Goal: Task Accomplishment & Management: Manage account settings

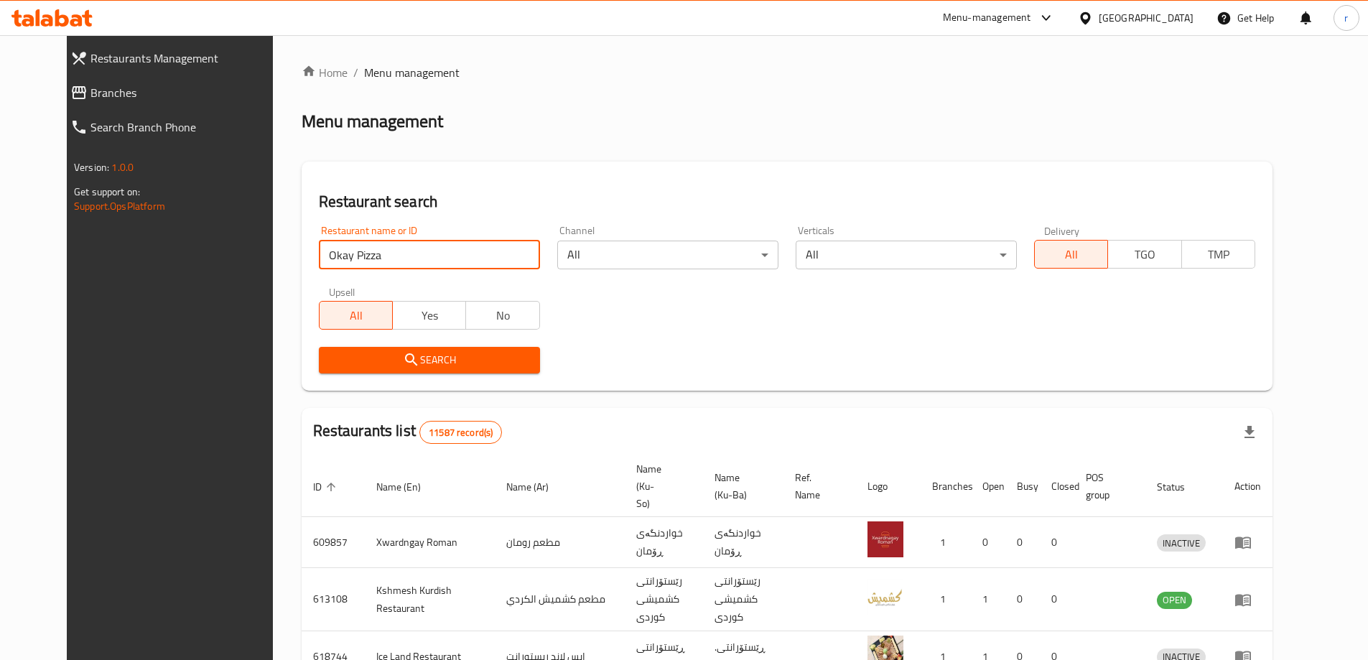
type input "Okay Pizza"
click at [330, 364] on span "Search" at bounding box center [429, 360] width 198 height 18
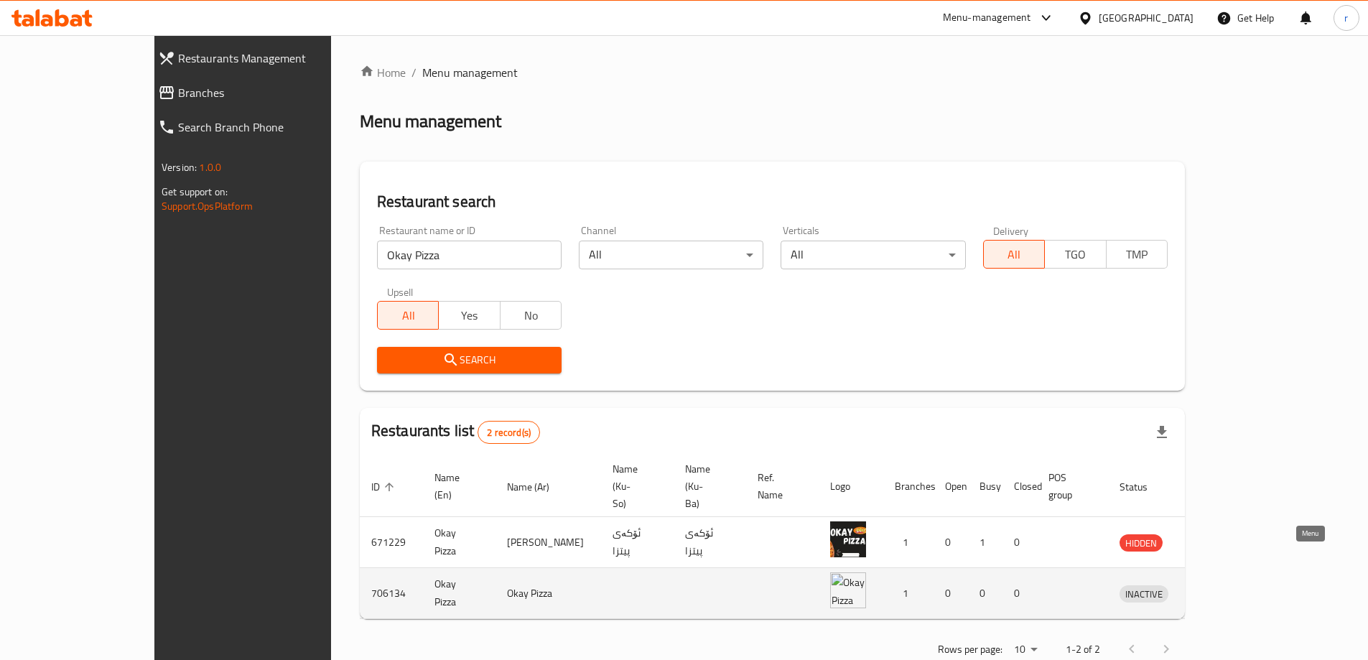
click at [1214, 588] on icon "enhanced table" at bounding box center [1206, 594] width 16 height 12
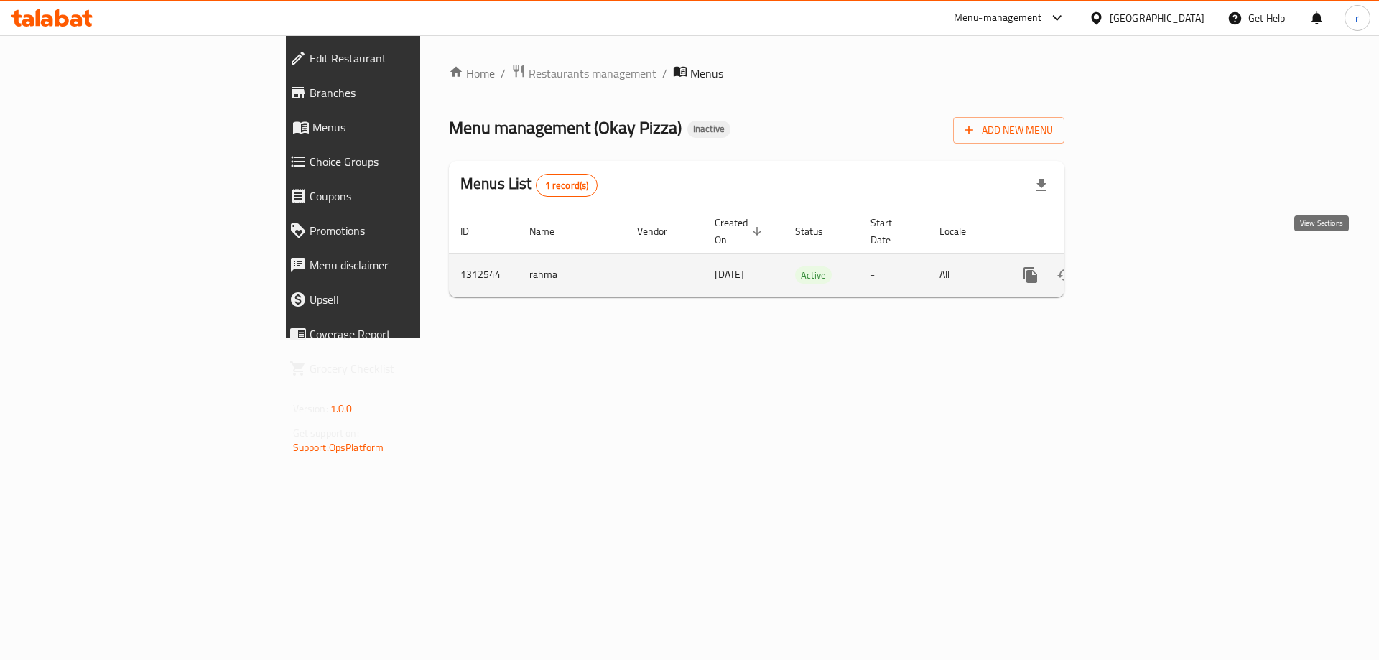
click at [1151, 269] on link "enhanced table" at bounding box center [1134, 275] width 34 height 34
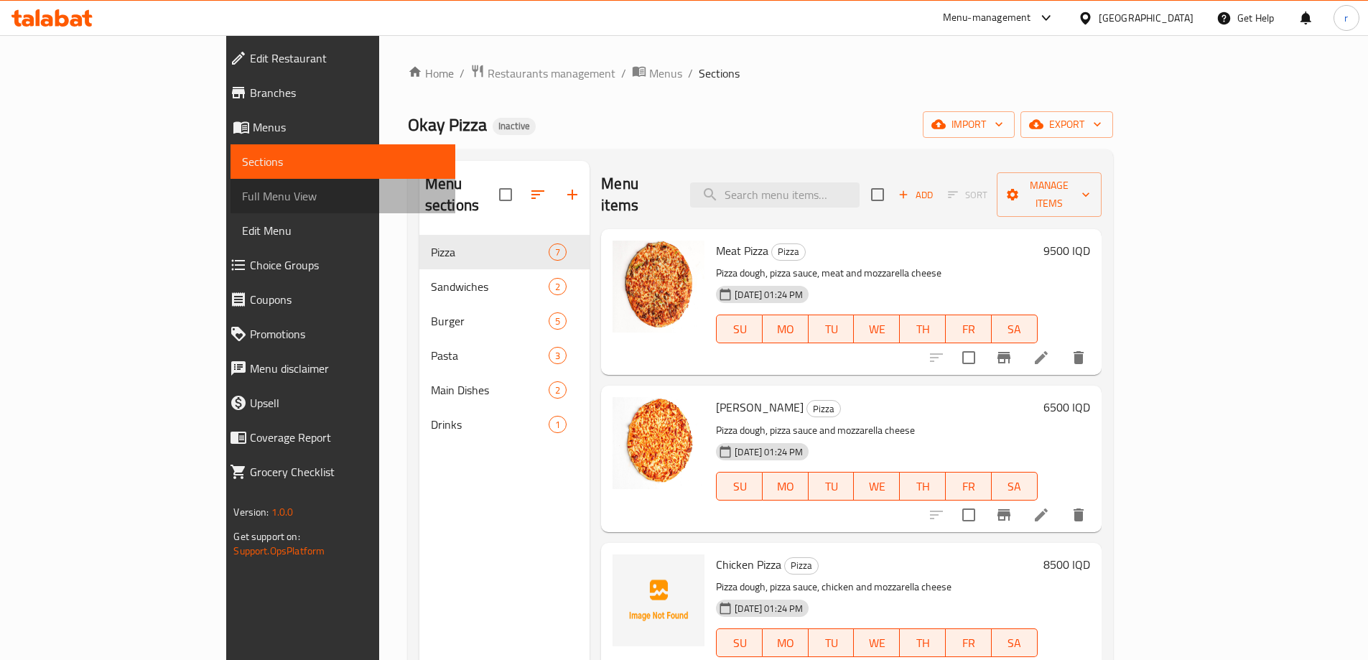
click at [242, 203] on span "Full Menu View" at bounding box center [342, 195] width 201 height 17
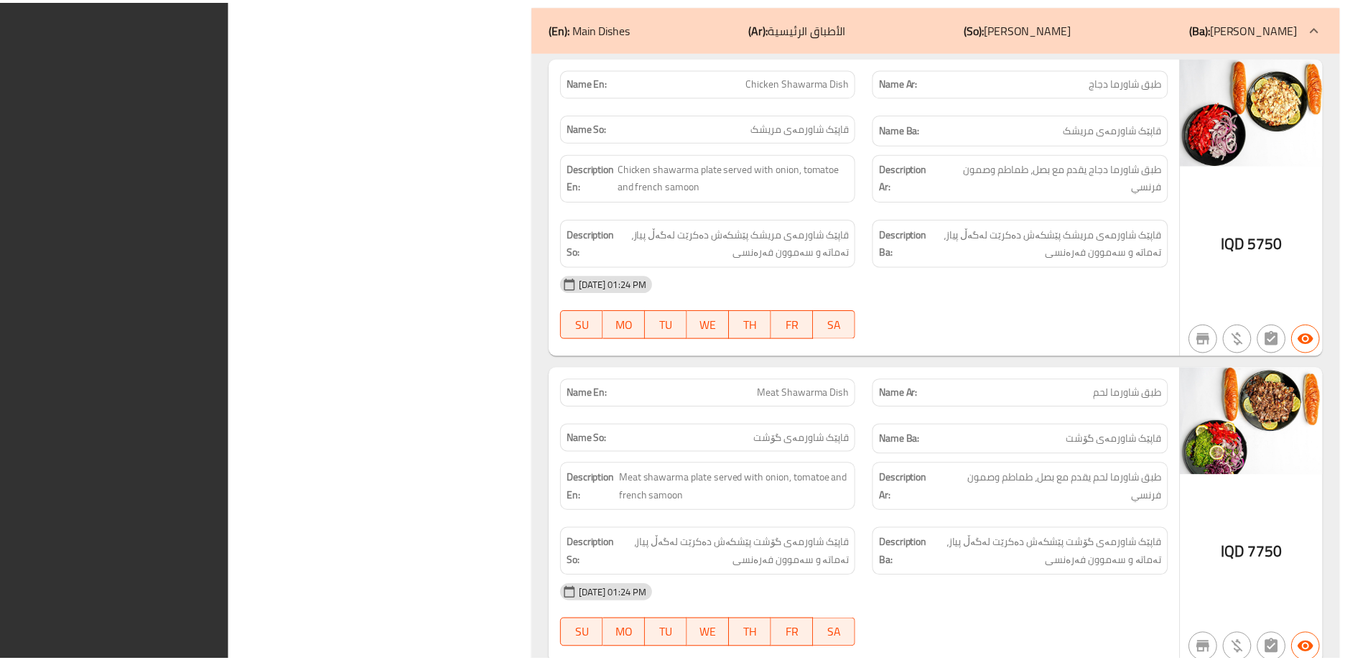
scroll to position [6054, 0]
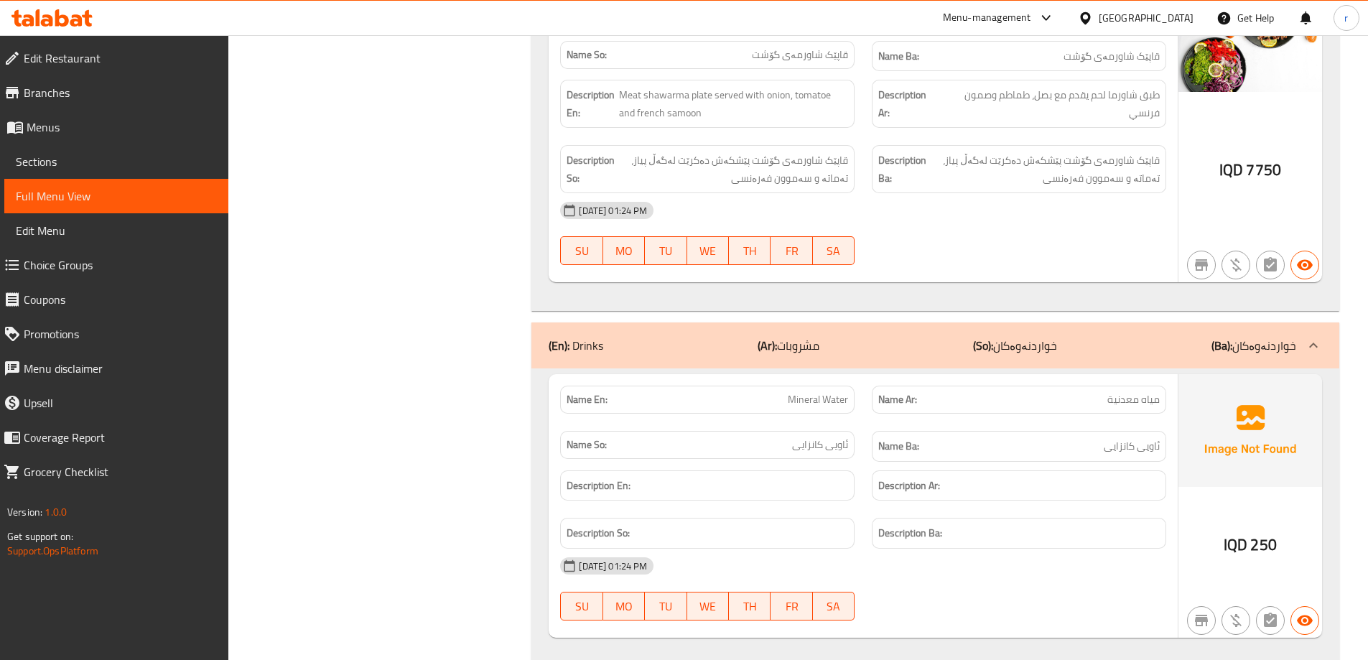
click at [113, 86] on span "Branches" at bounding box center [120, 92] width 193 height 17
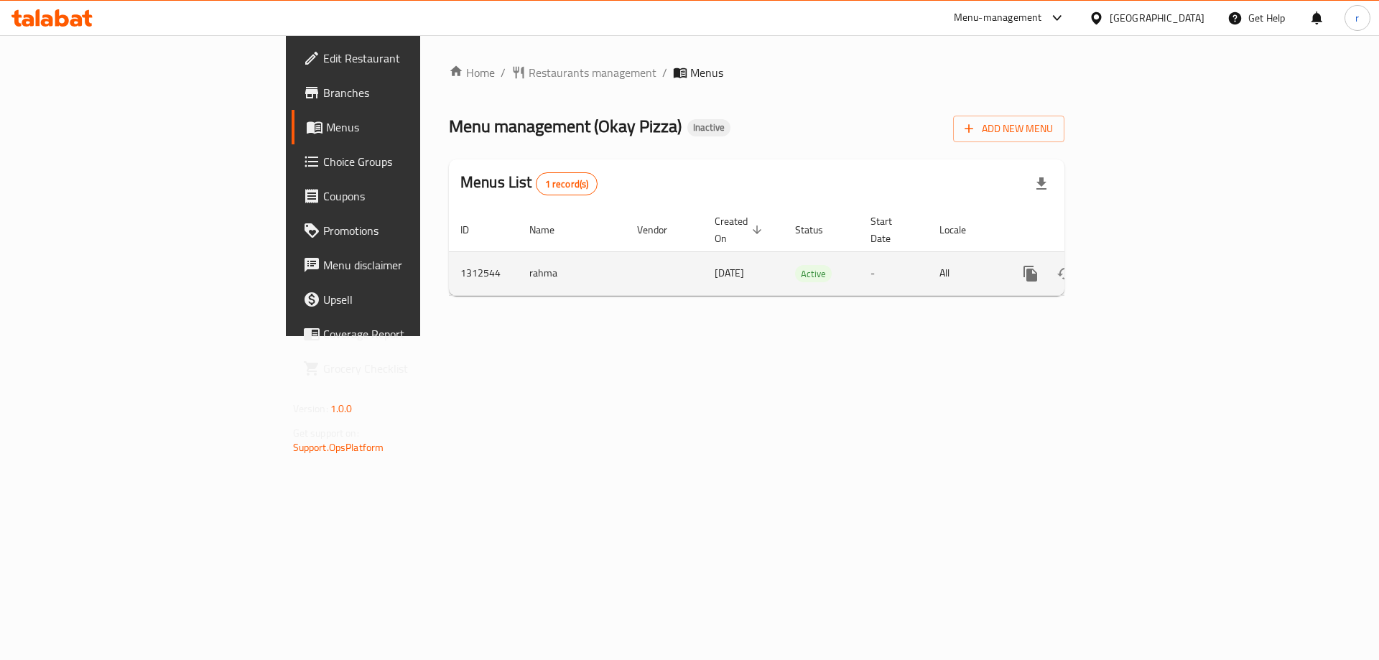
click at [1142, 265] on icon "enhanced table" at bounding box center [1133, 273] width 17 height 17
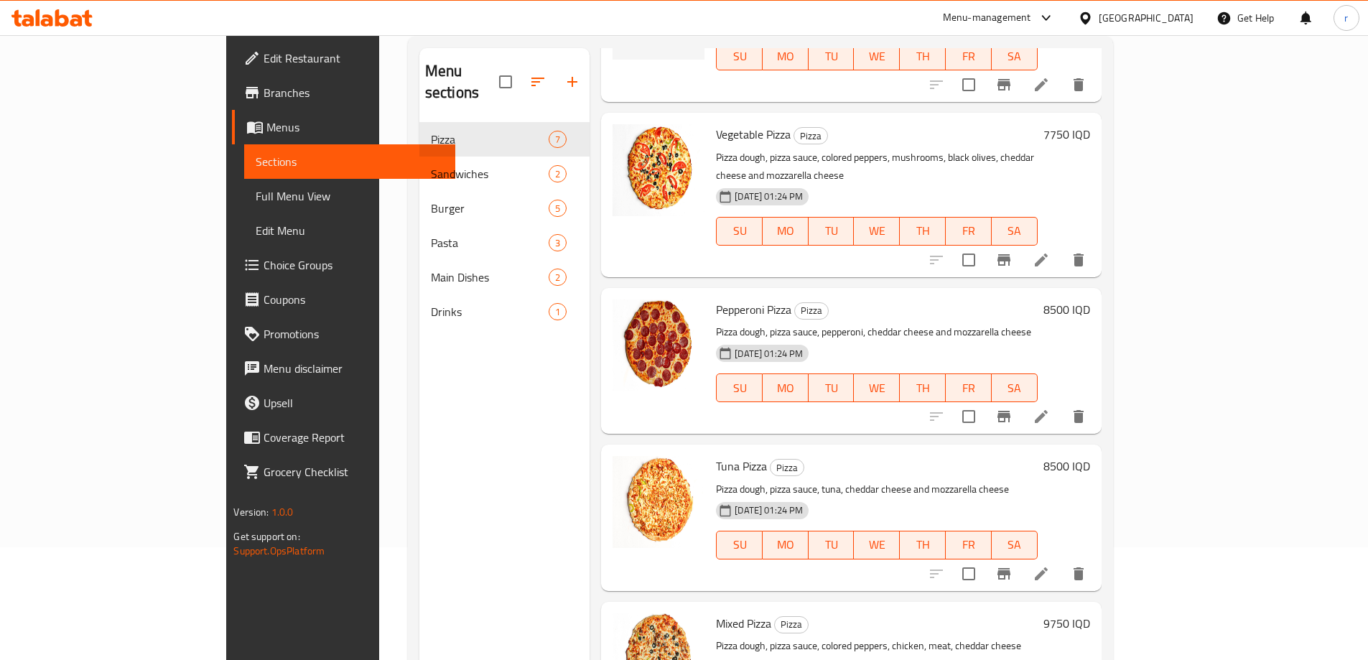
scroll to position [201, 0]
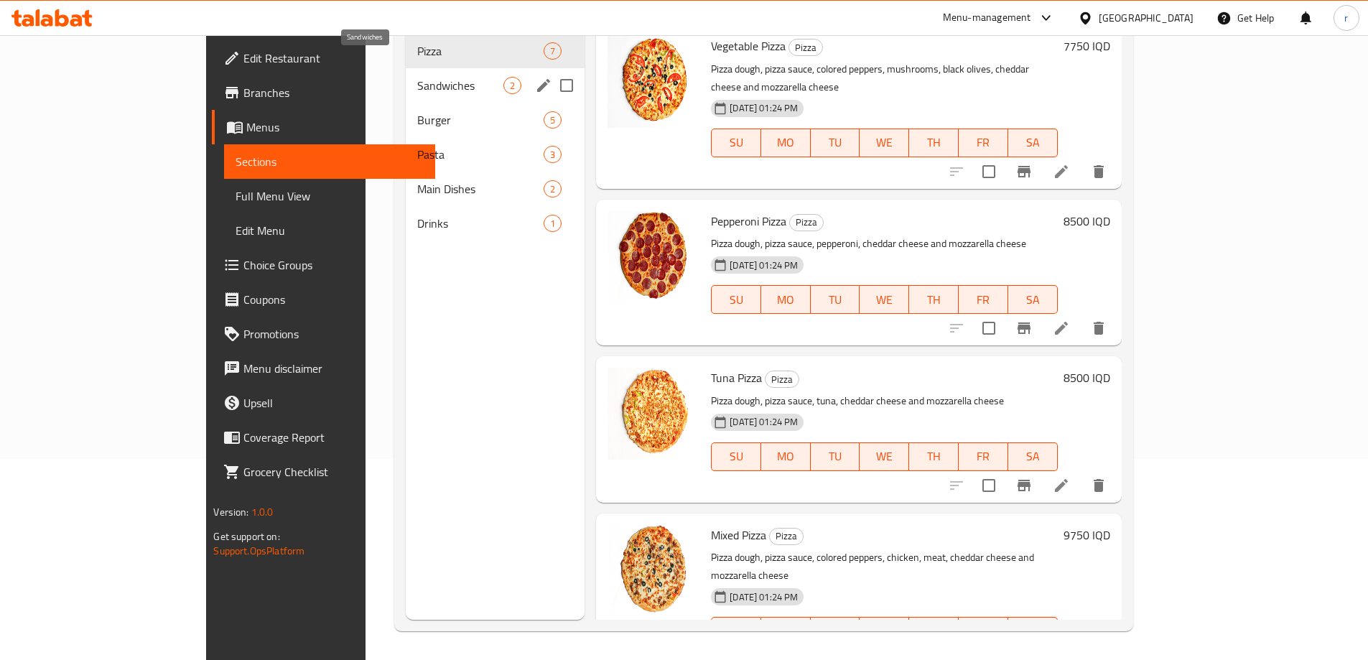
click at [417, 77] on span "Sandwiches" at bounding box center [460, 85] width 86 height 17
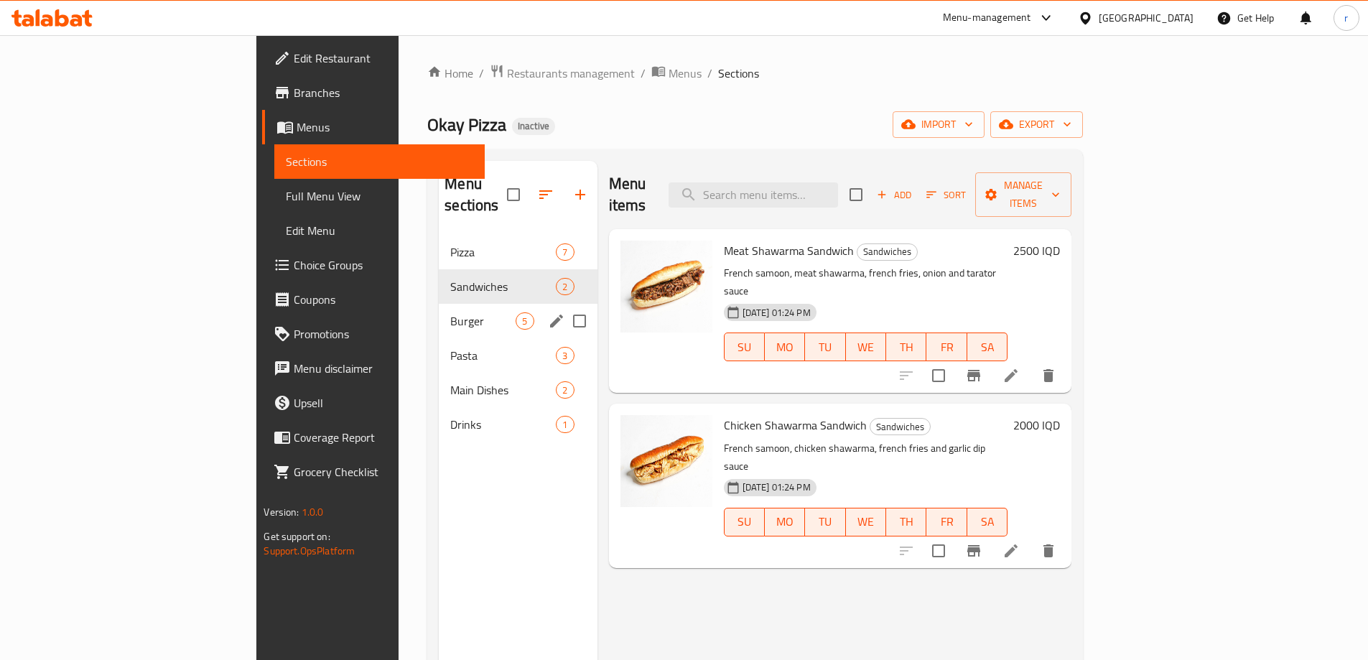
click at [439, 309] on div "Burger 5" at bounding box center [518, 321] width 158 height 34
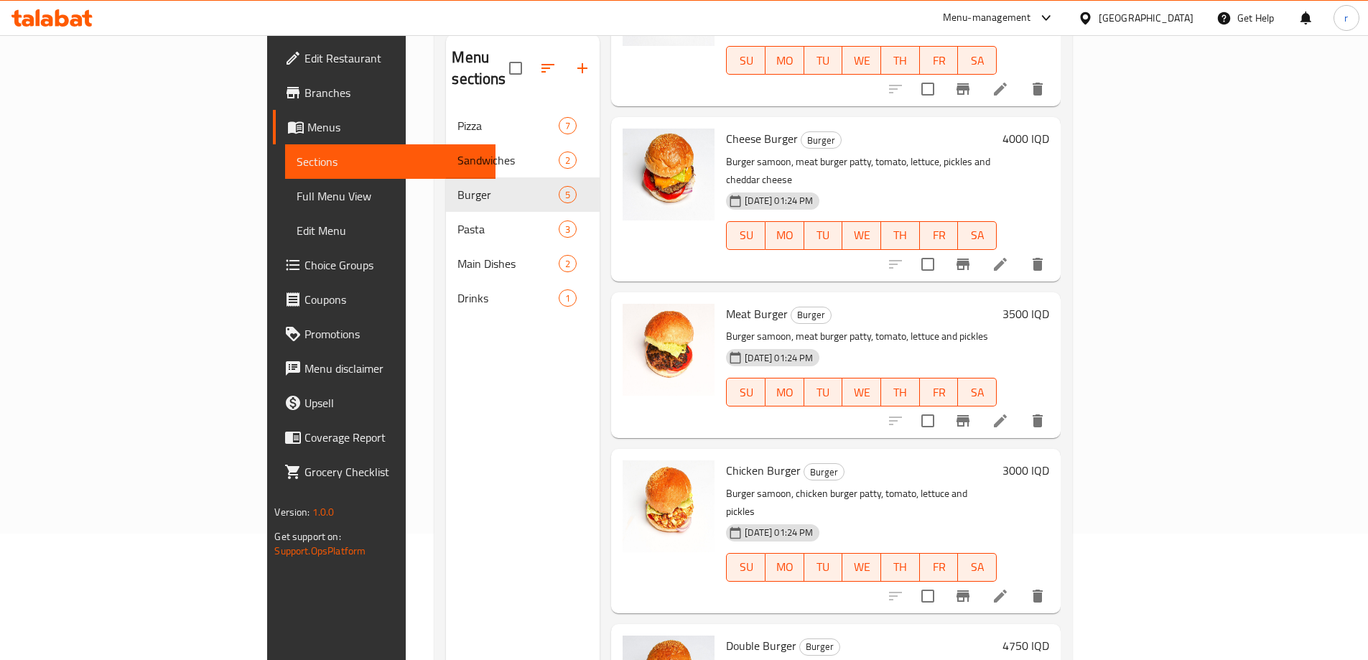
scroll to position [201, 0]
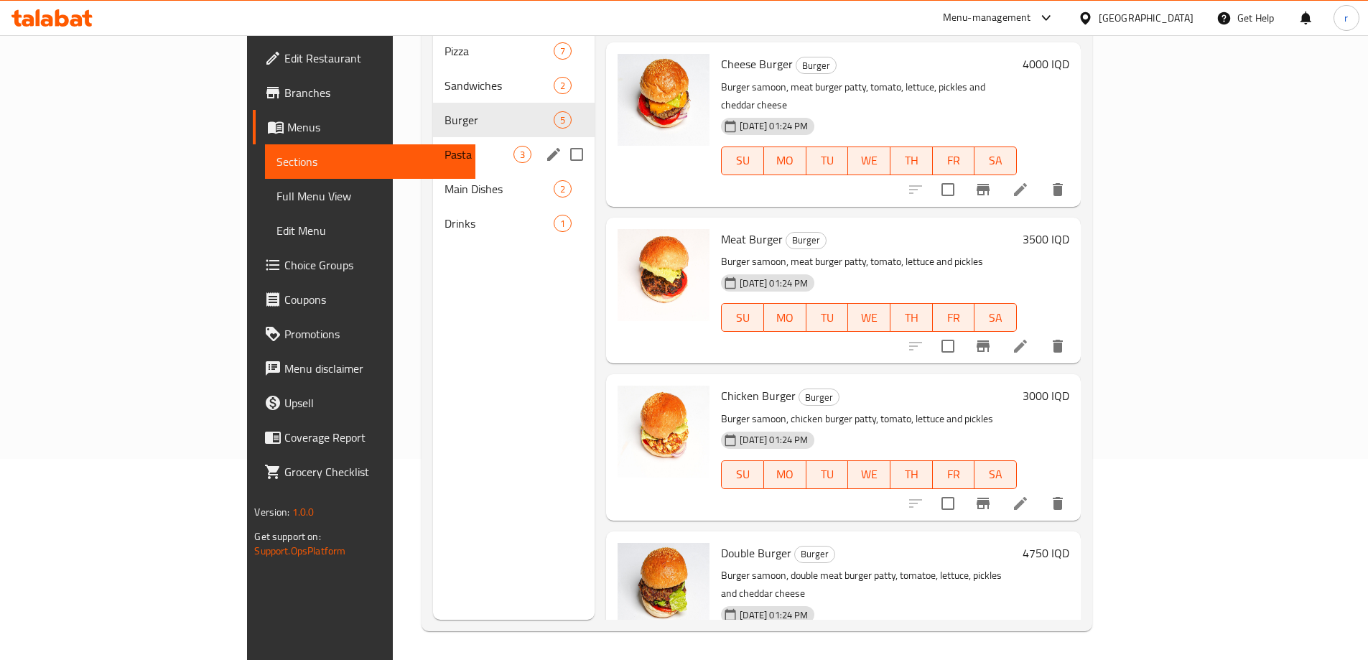
click at [433, 137] on div "Pasta 3" at bounding box center [514, 154] width 162 height 34
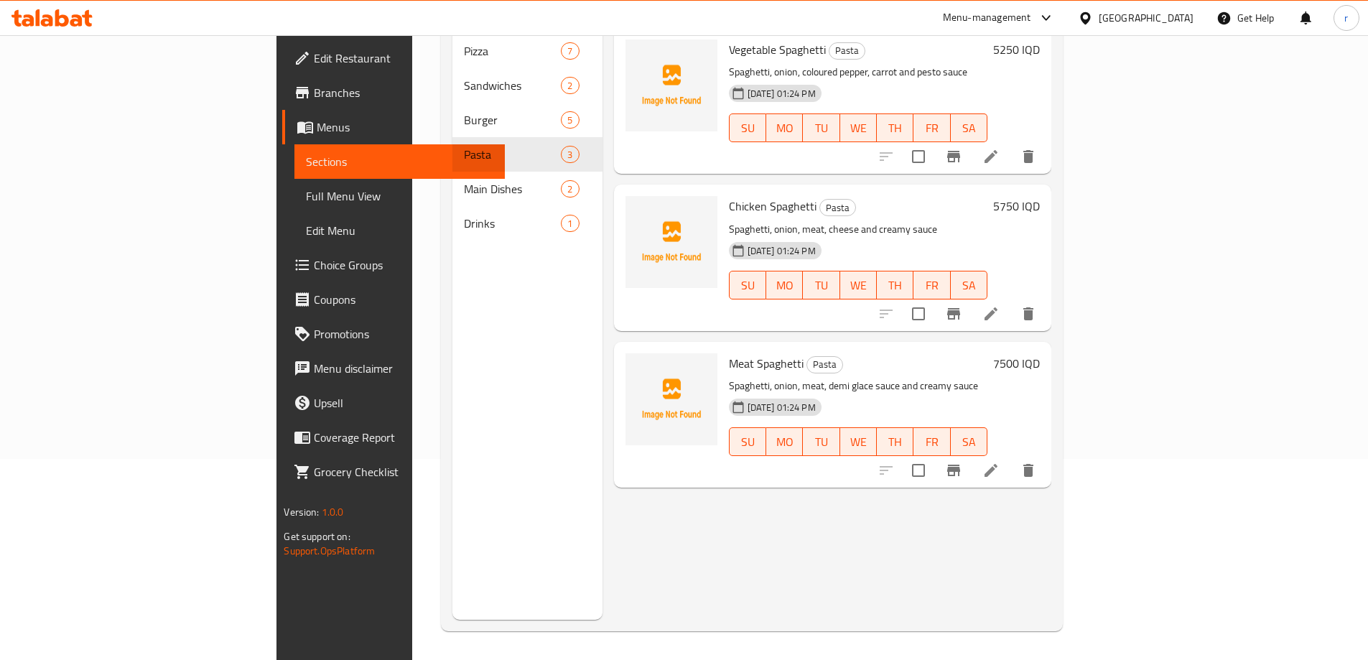
scroll to position [106, 0]
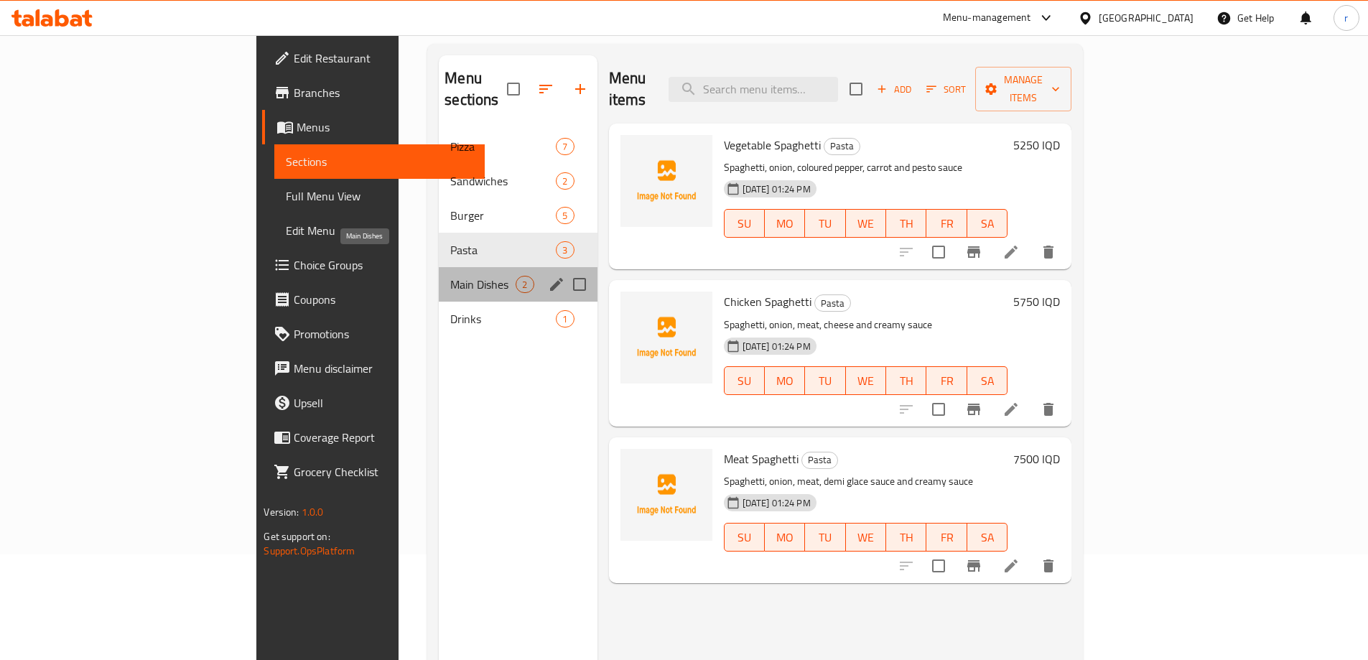
click at [450, 276] on span "Main Dishes" at bounding box center [482, 284] width 65 height 17
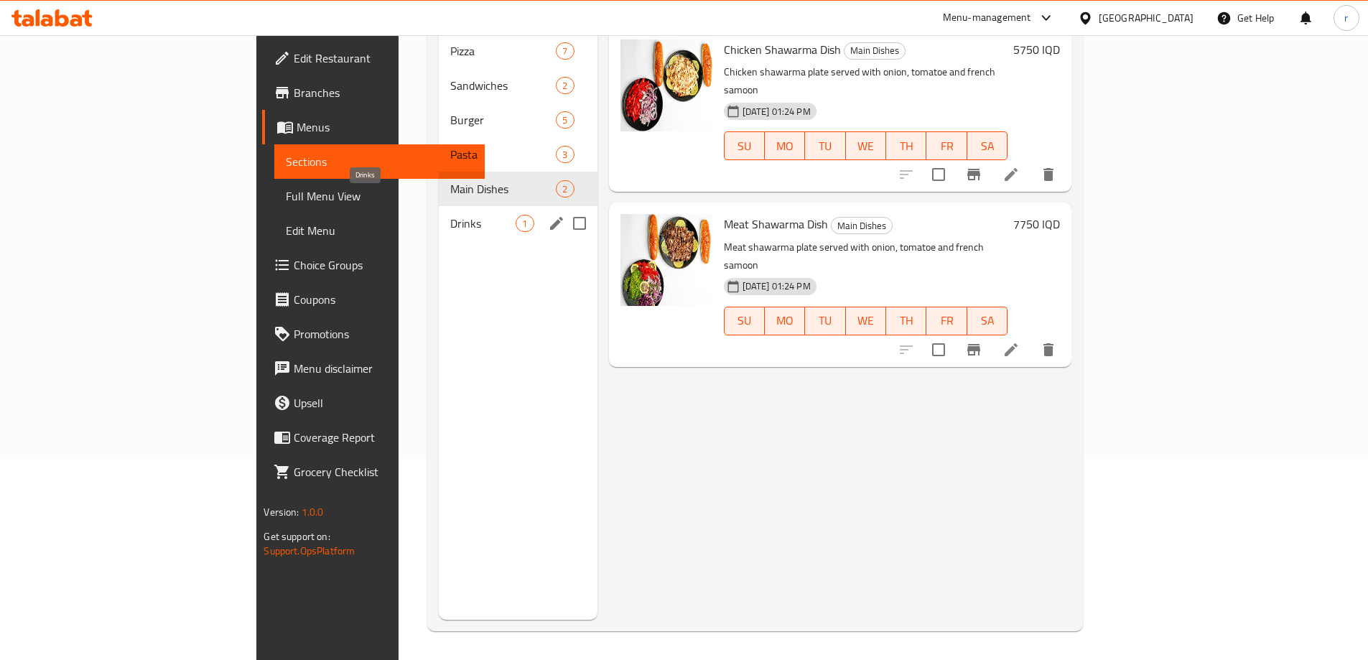
click at [450, 215] on span "Drinks" at bounding box center [482, 223] width 65 height 17
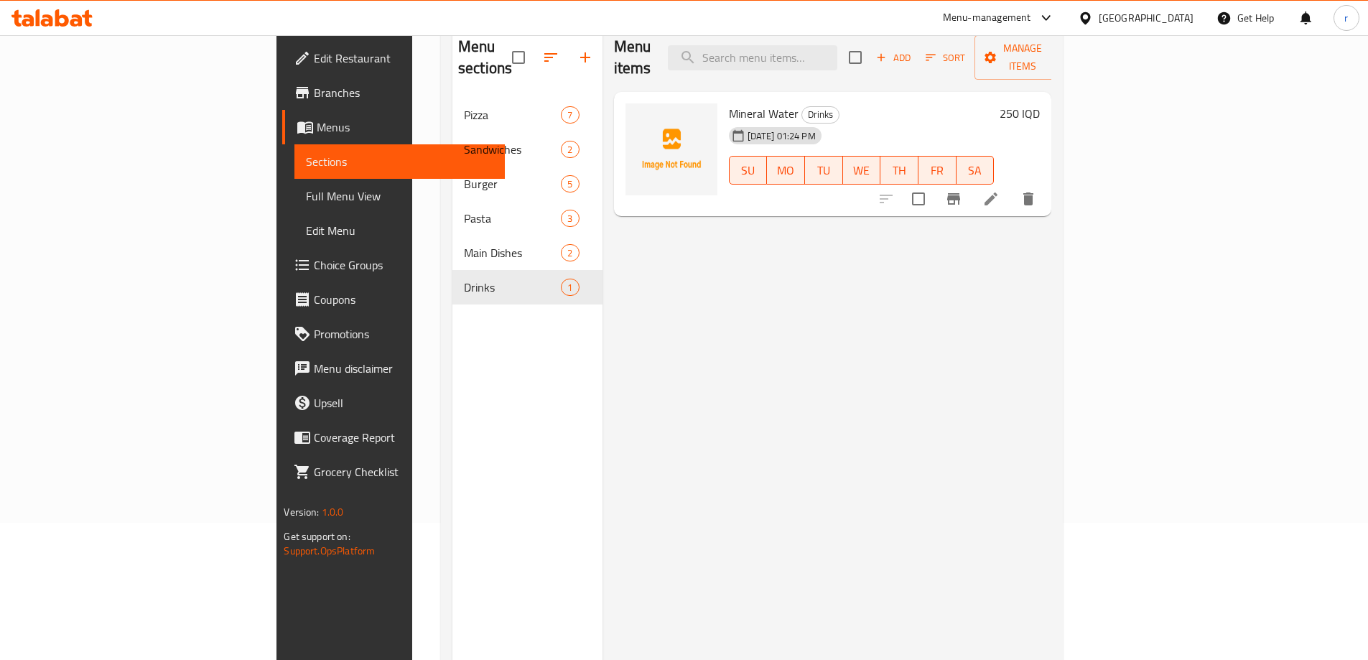
scroll to position [106, 0]
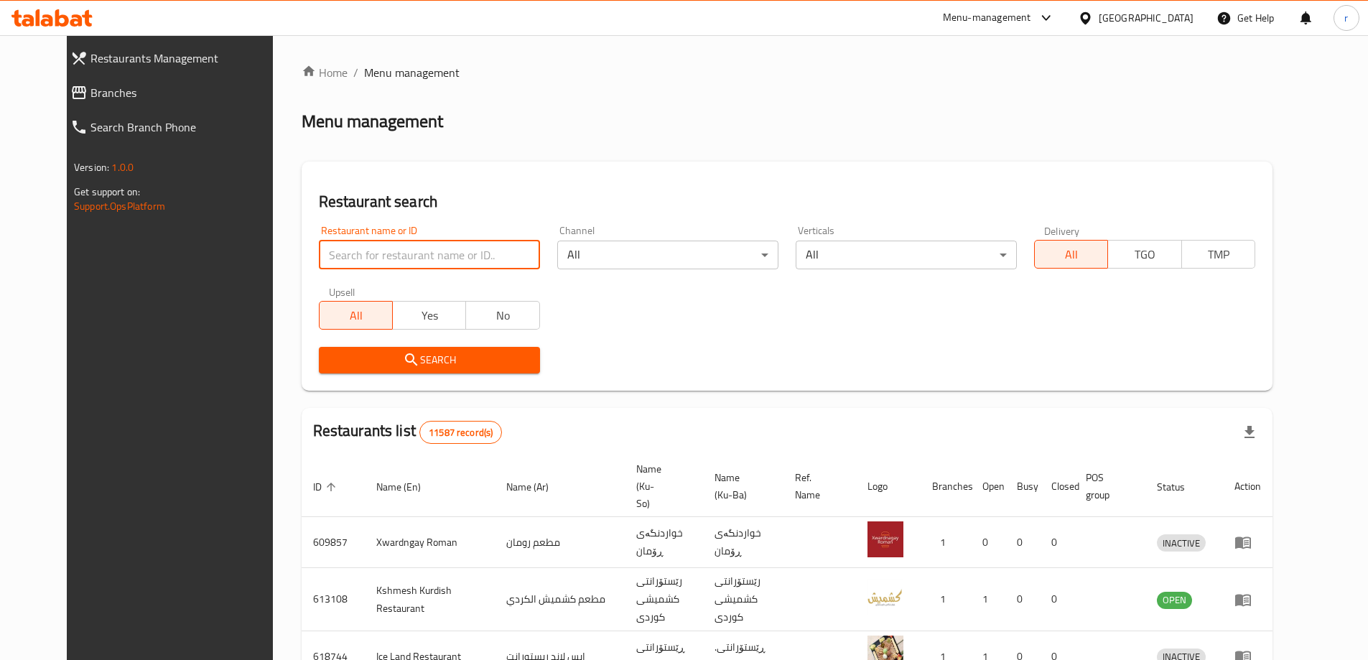
click at [319, 252] on input "search" at bounding box center [429, 255] width 221 height 29
paste input "Burger Nablus"
type input "Burger Nablus"
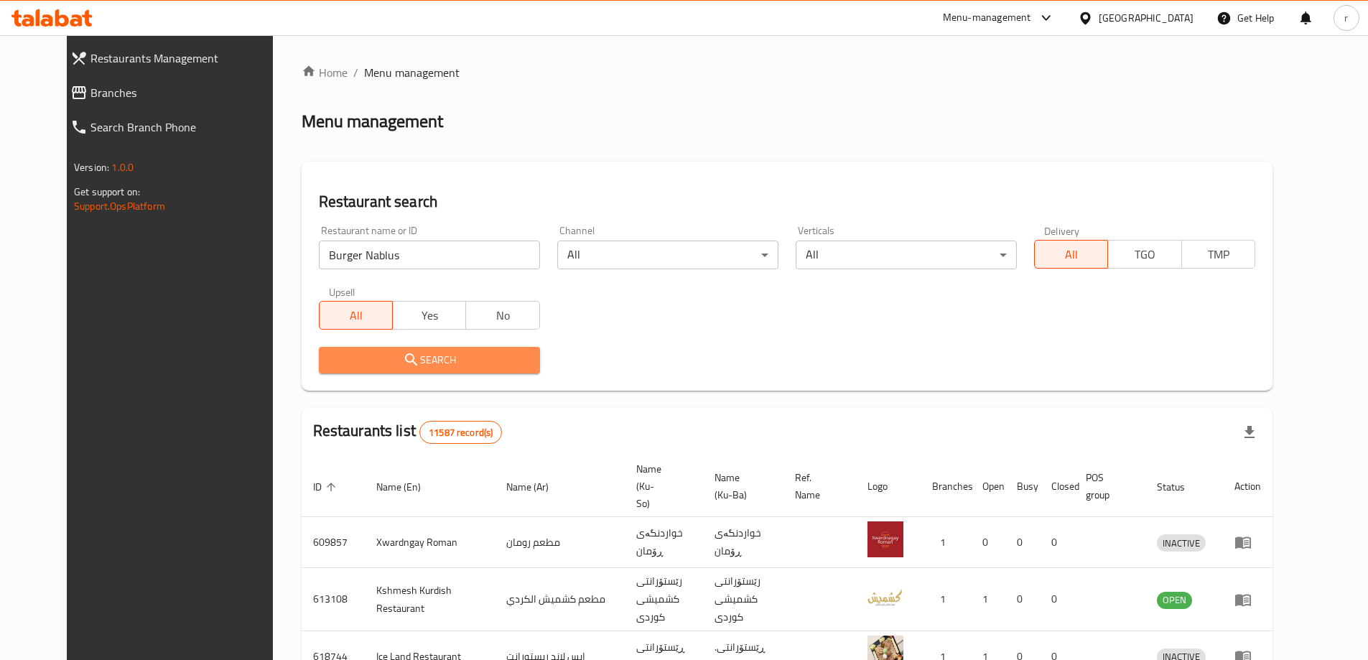
click at [330, 358] on span "Search" at bounding box center [429, 360] width 198 height 18
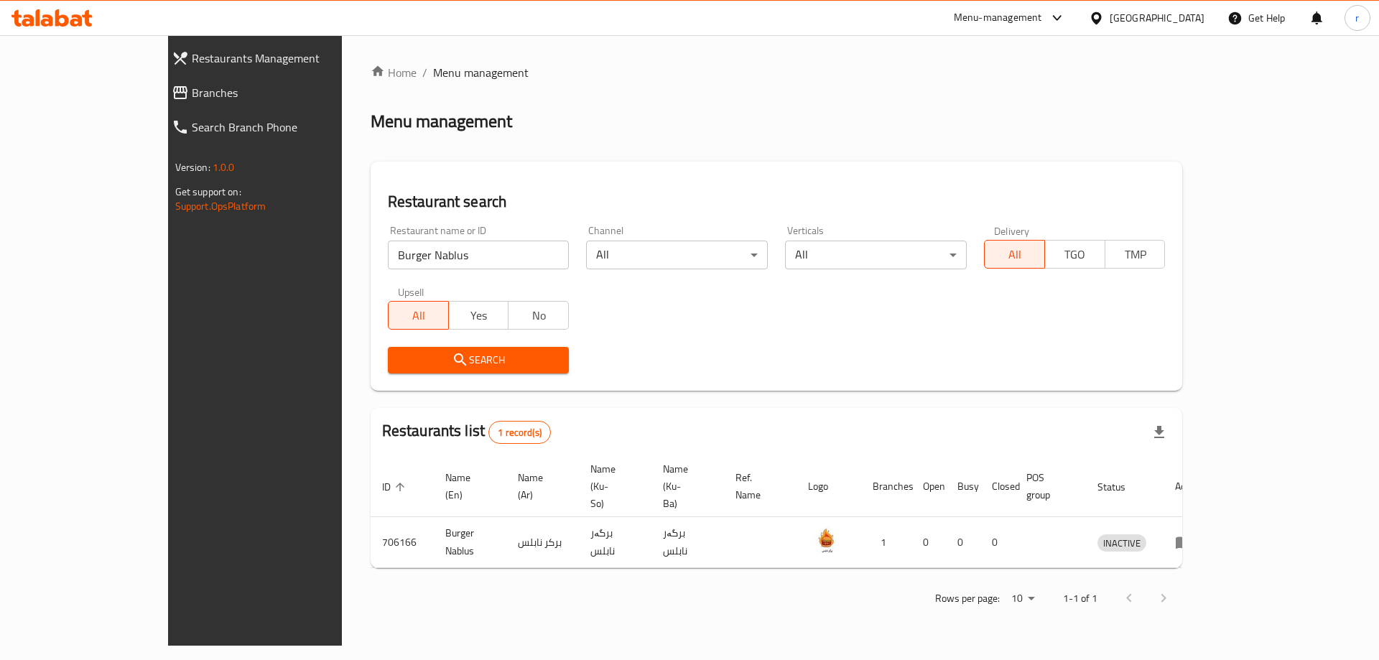
click at [761, 376] on div "Search" at bounding box center [776, 360] width 795 height 44
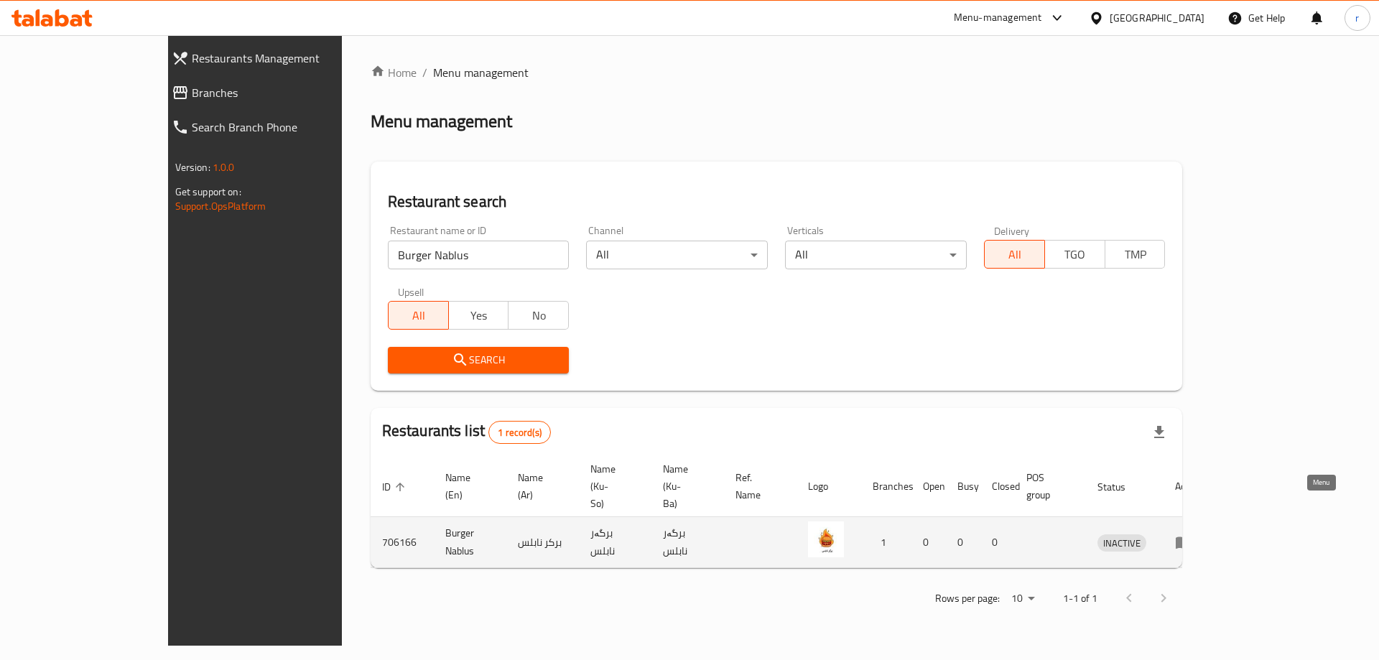
click at [1191, 537] on icon "enhanced table" at bounding box center [1184, 543] width 16 height 12
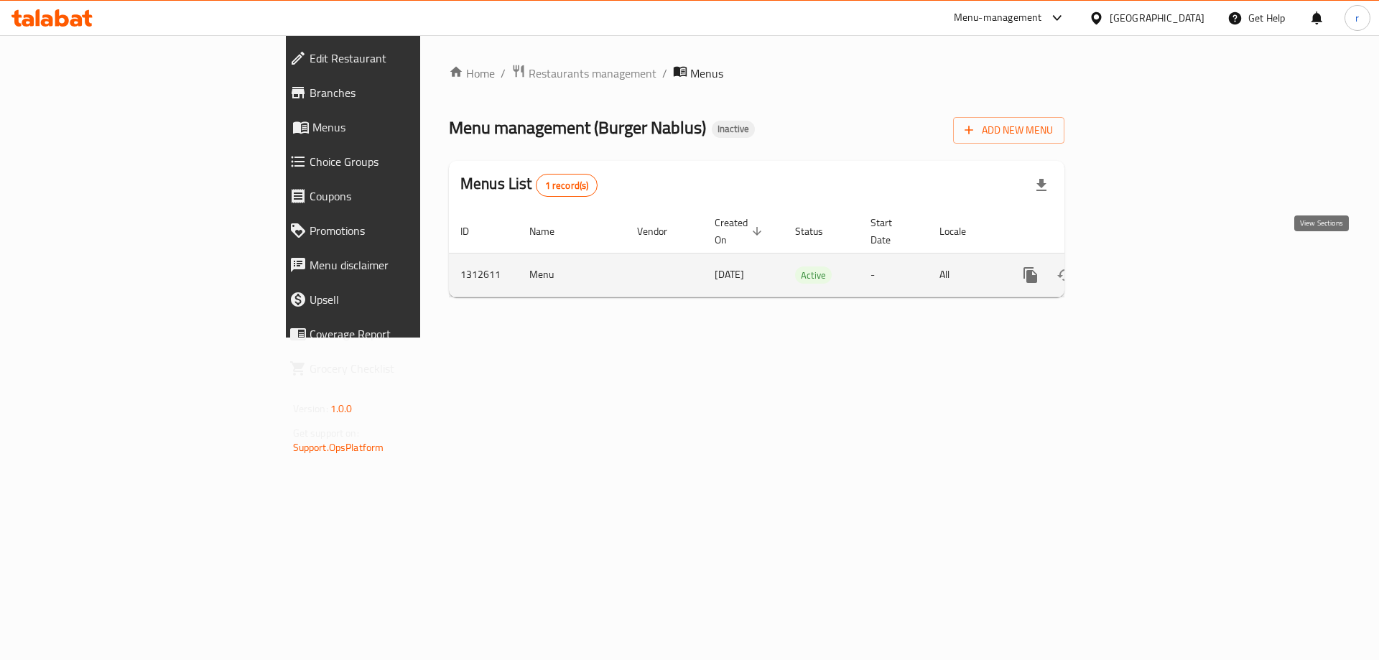
click at [1142, 266] on icon "enhanced table" at bounding box center [1133, 274] width 17 height 17
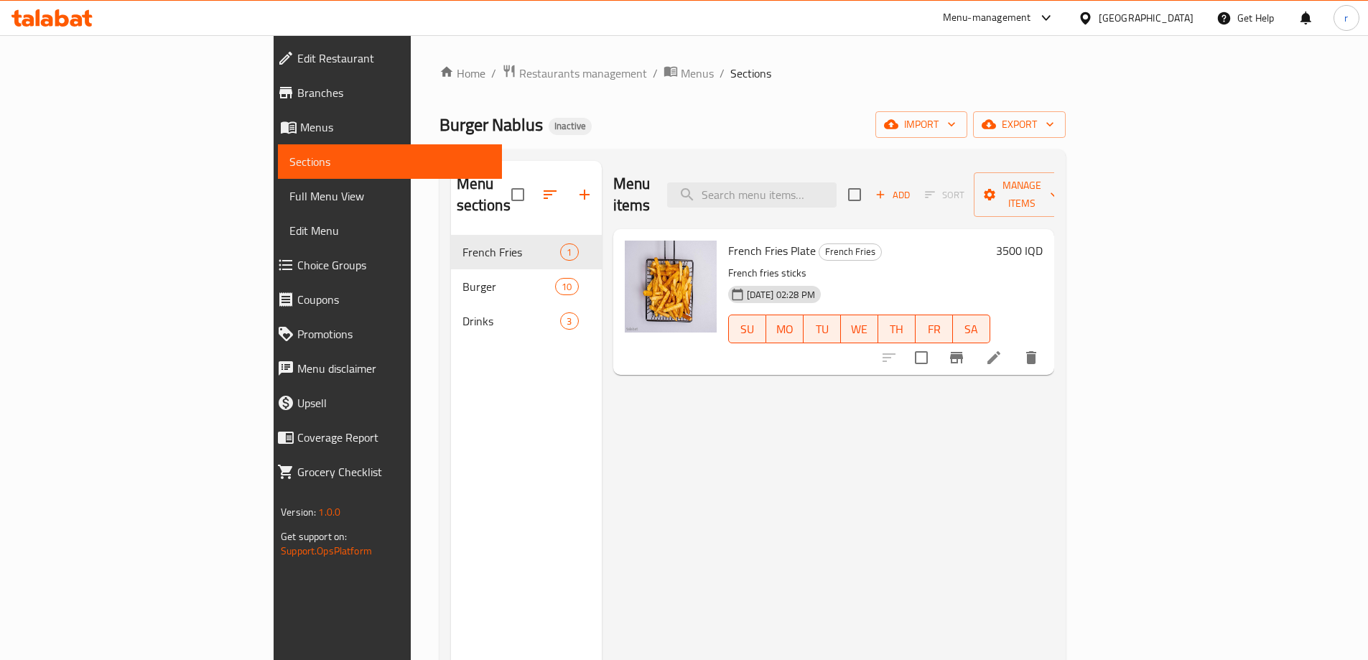
click at [289, 199] on span "Full Menu View" at bounding box center [389, 195] width 201 height 17
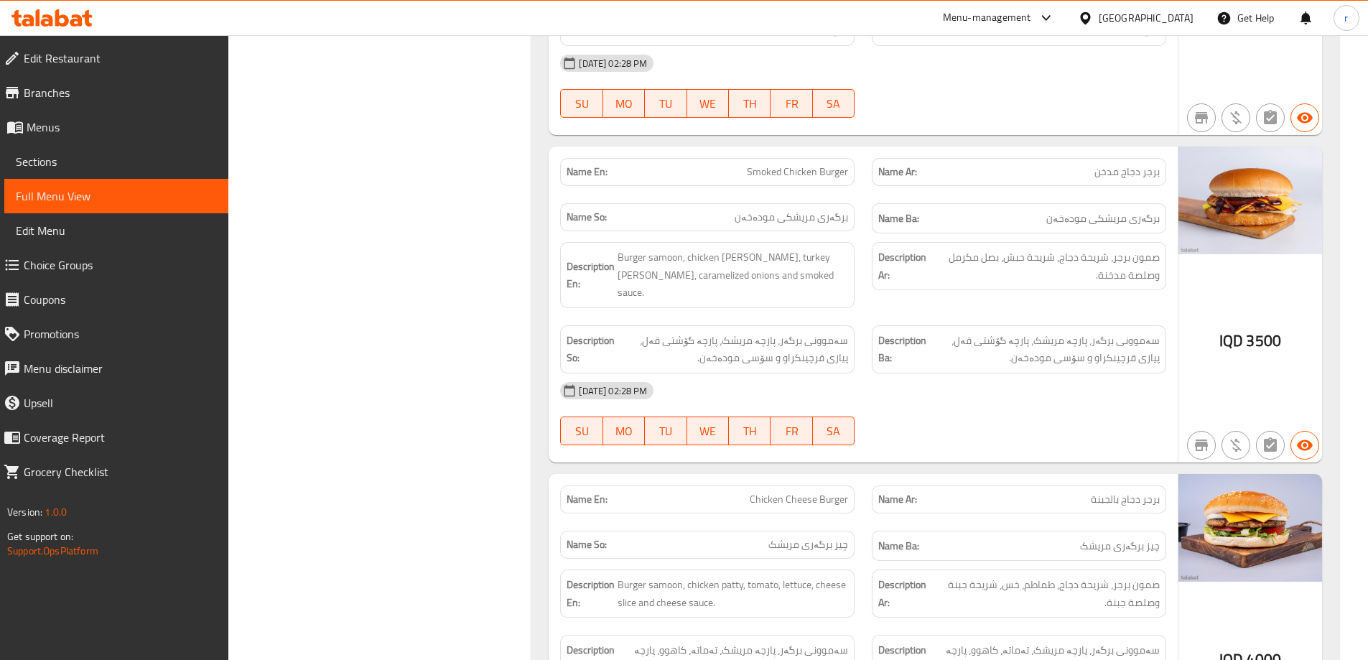
scroll to position [1743, 0]
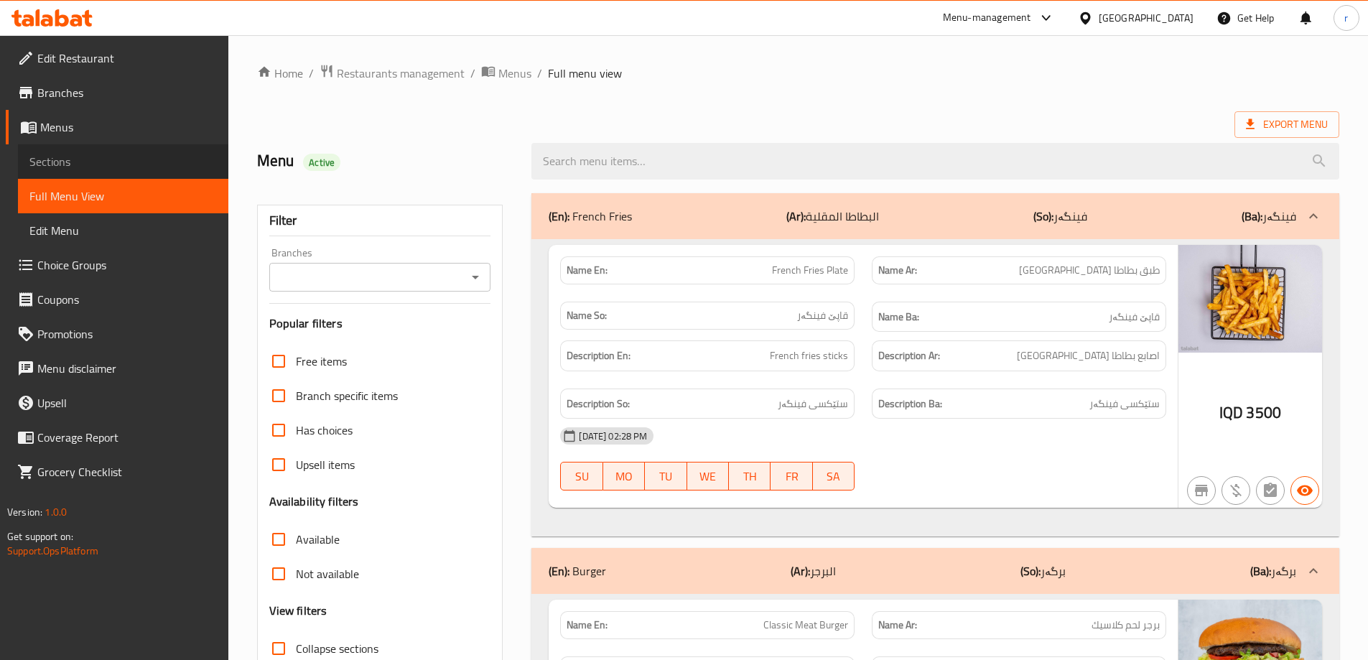
click at [111, 161] on span "Sections" at bounding box center [122, 161] width 187 height 17
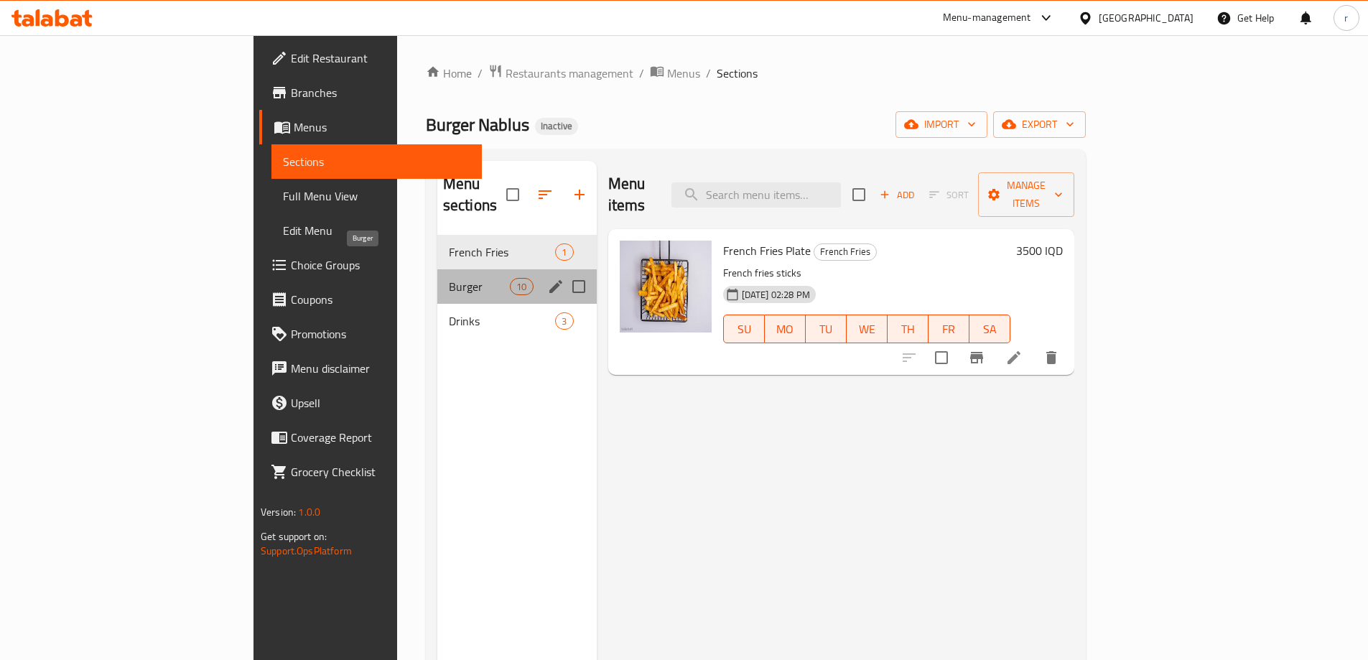
click at [449, 278] on span "Burger" at bounding box center [479, 286] width 61 height 17
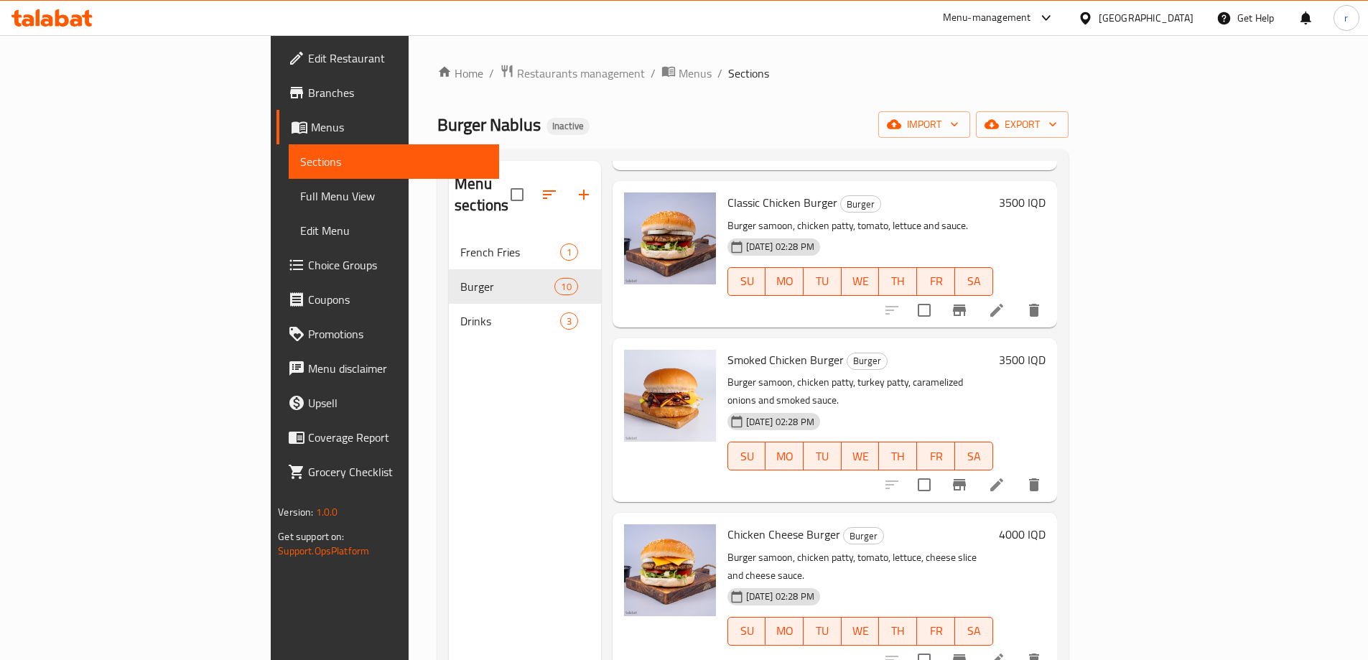
scroll to position [574, 0]
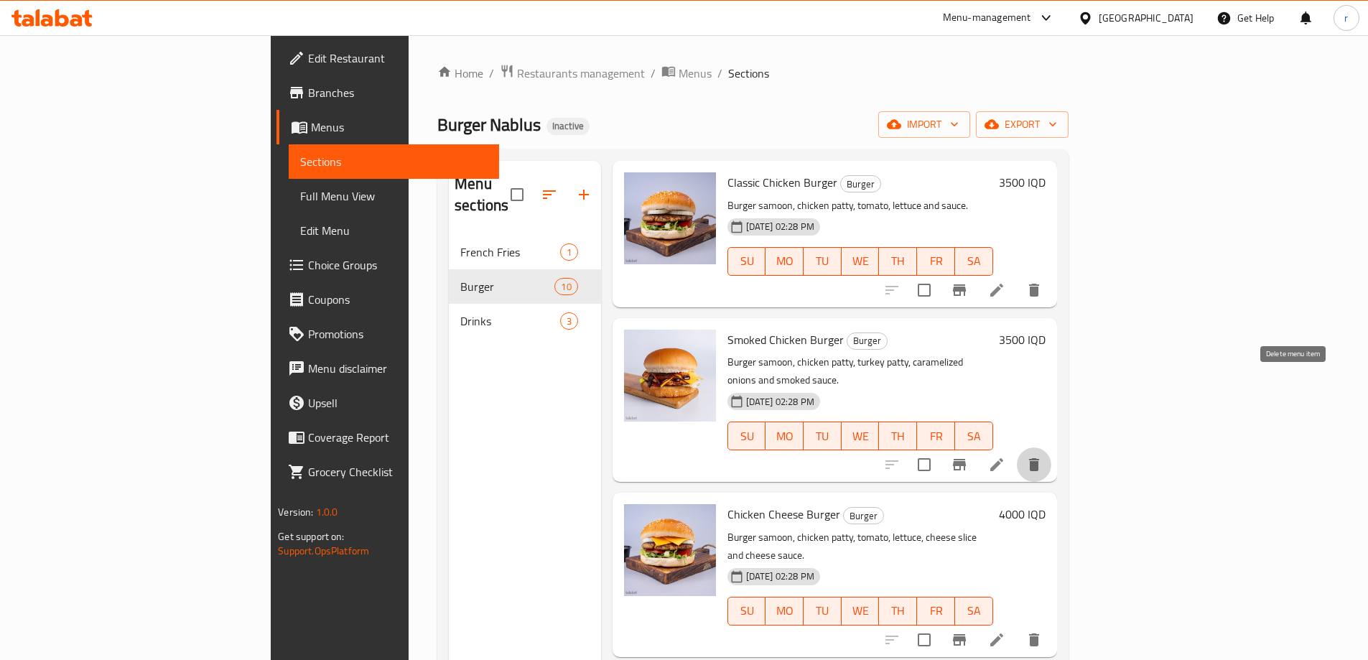
click at [1043, 456] on icon "delete" at bounding box center [1033, 464] width 17 height 17
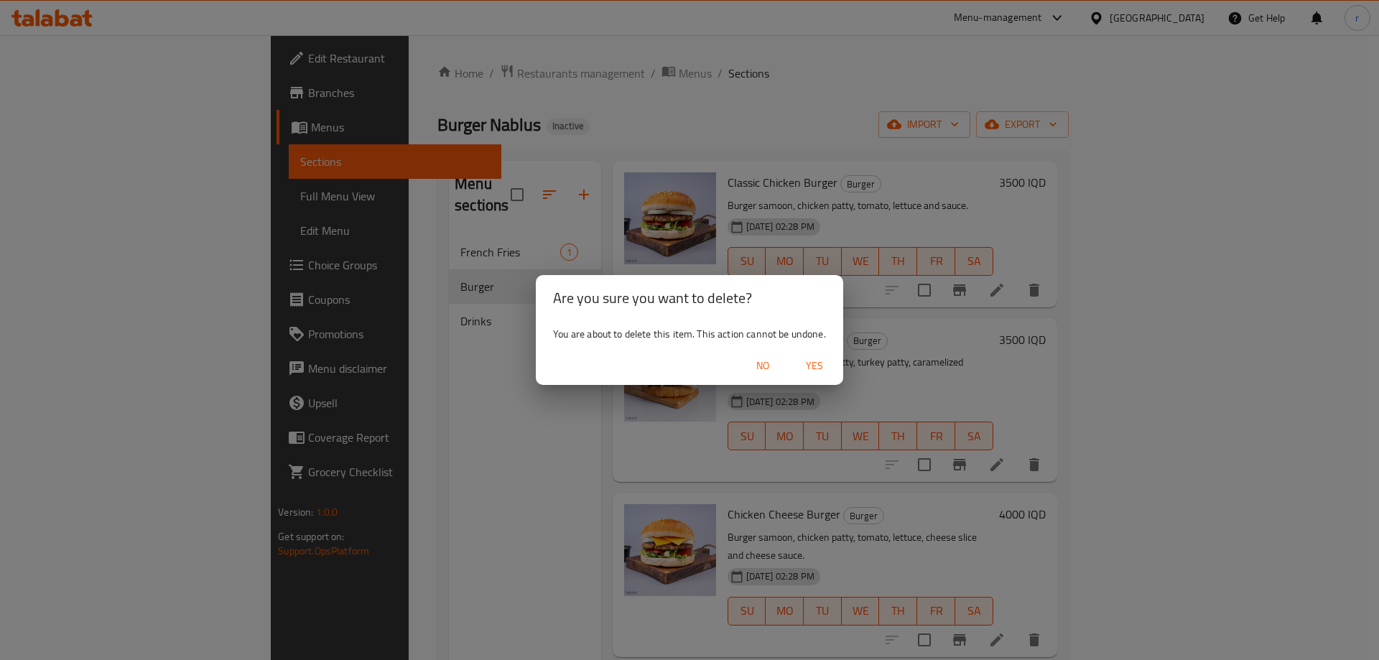
click at [821, 362] on span "Yes" at bounding box center [814, 366] width 34 height 18
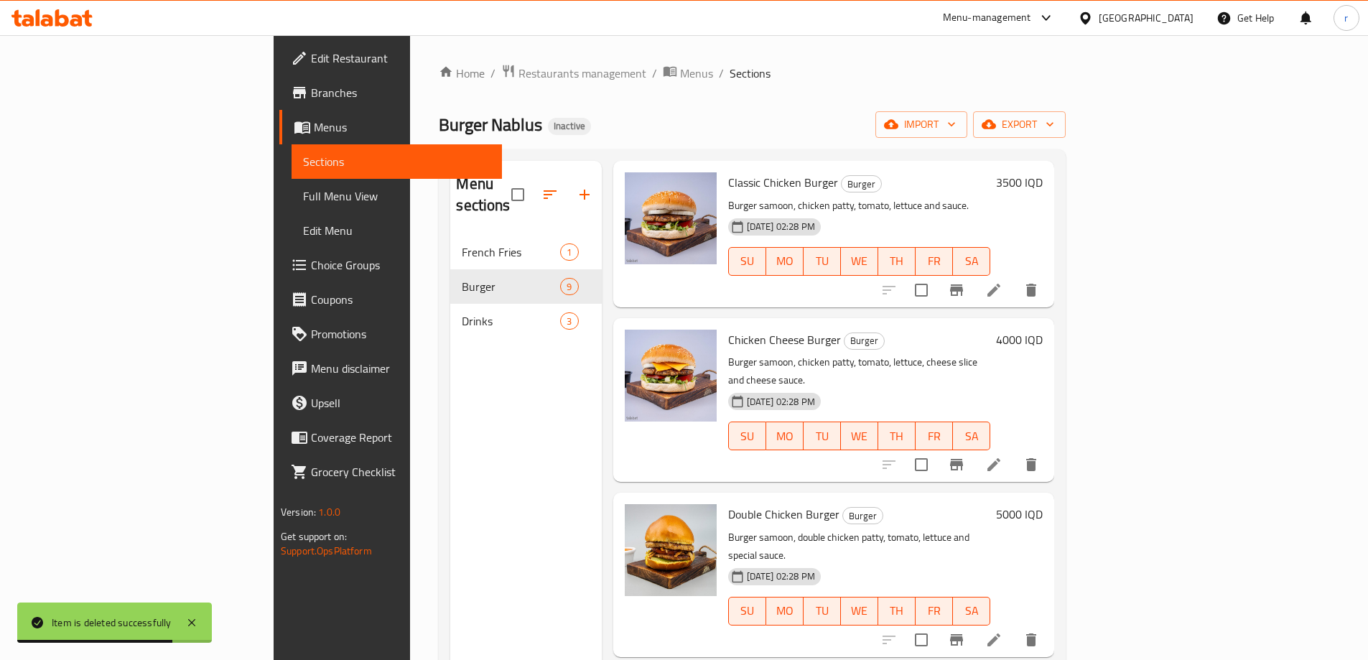
click at [303, 192] on span "Full Menu View" at bounding box center [396, 195] width 187 height 17
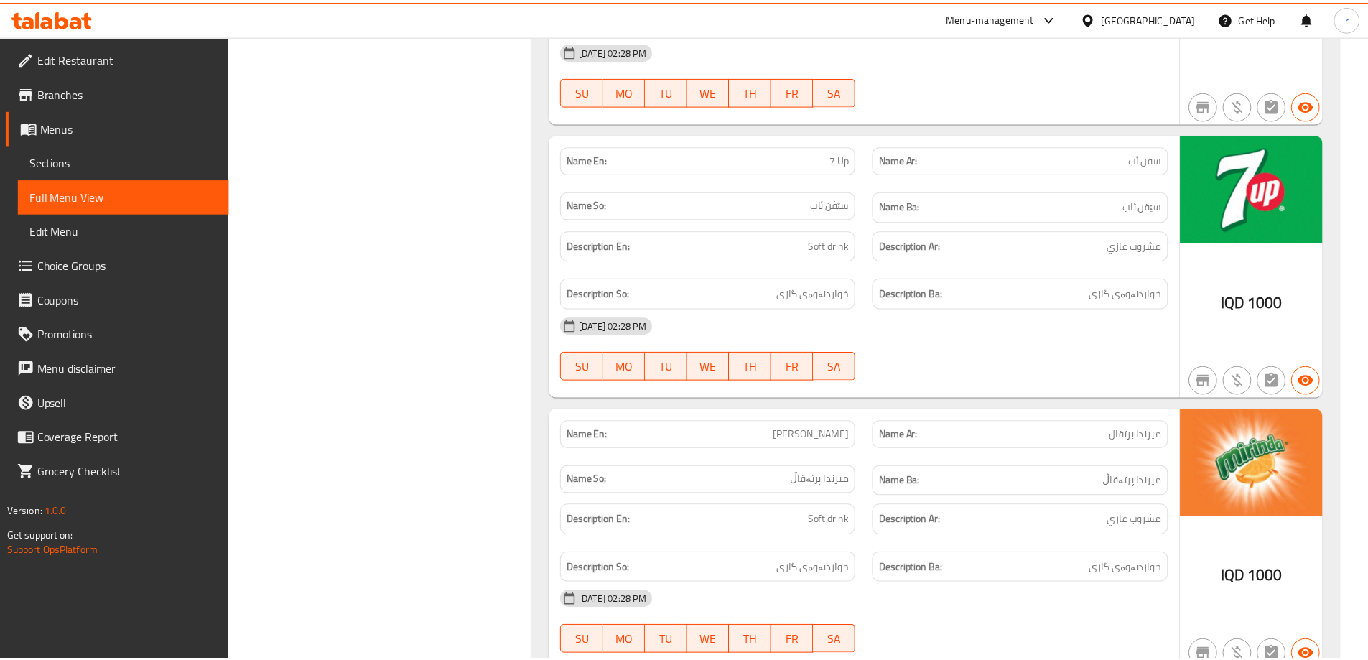
scroll to position [3662, 0]
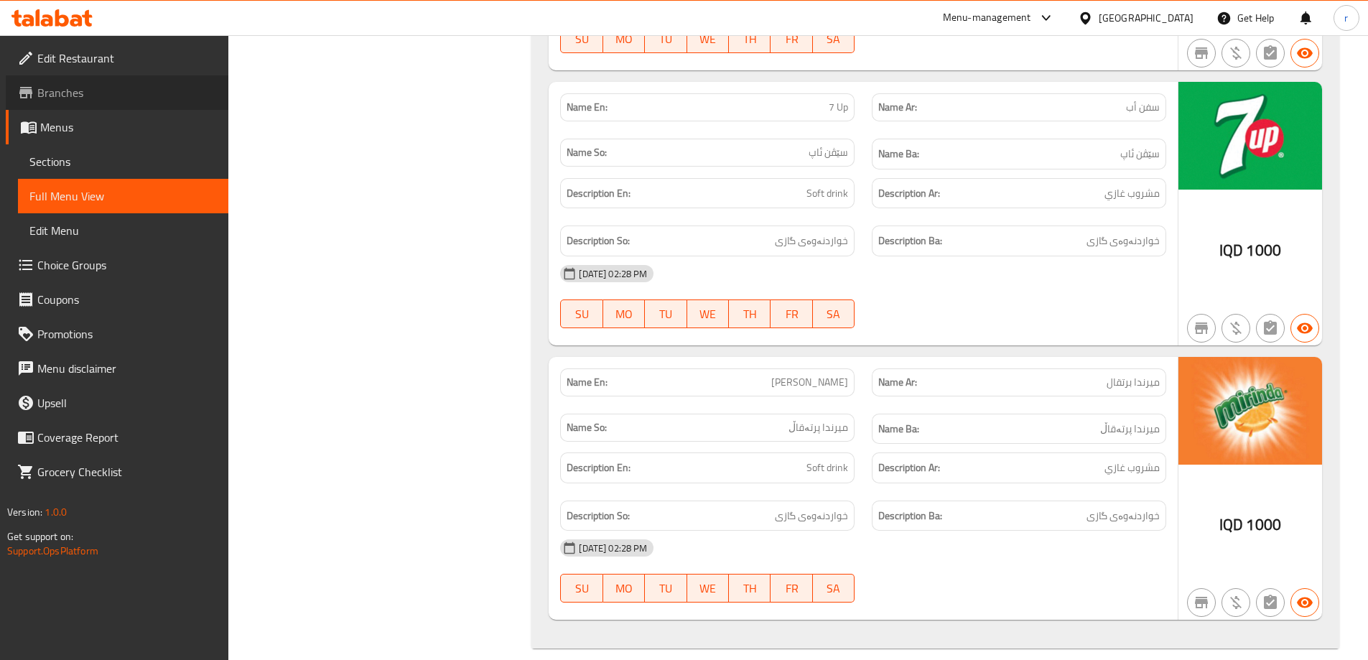
click at [145, 88] on span "Branches" at bounding box center [127, 92] width 180 height 17
